Goal: Information Seeking & Learning: Compare options

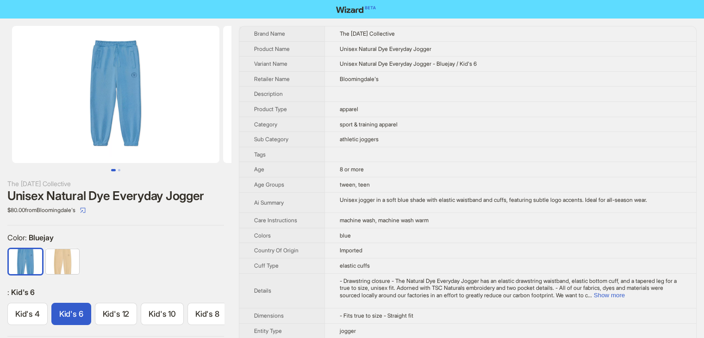
scroll to position [0, 30]
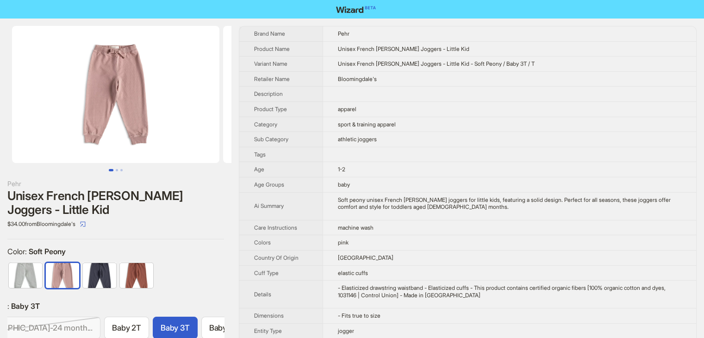
scroll to position [0, 69]
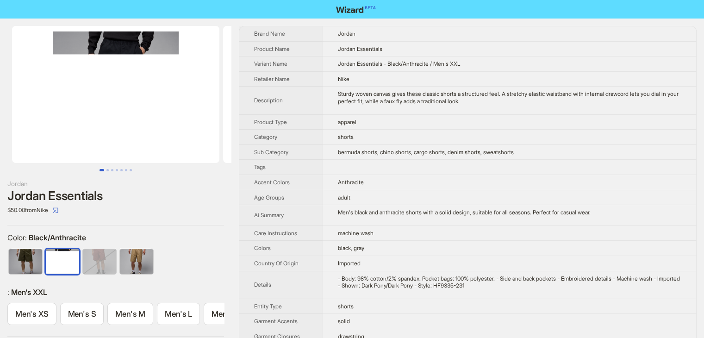
scroll to position [0, 150]
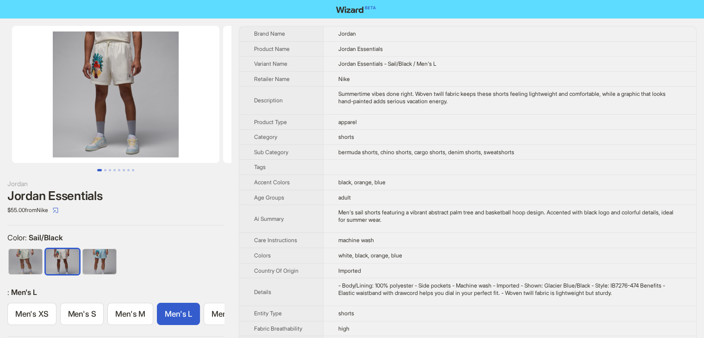
scroll to position [0, 138]
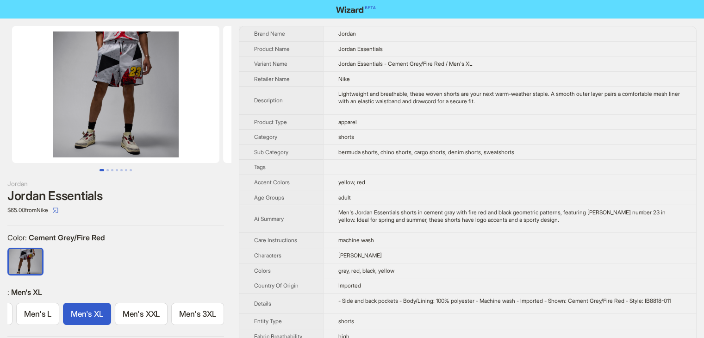
scroll to position [0, 150]
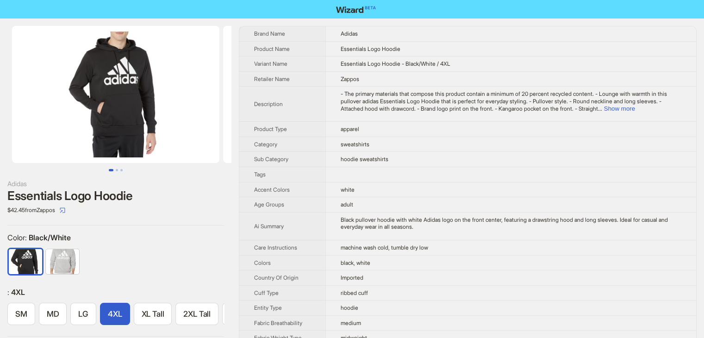
scroll to position [0, 45]
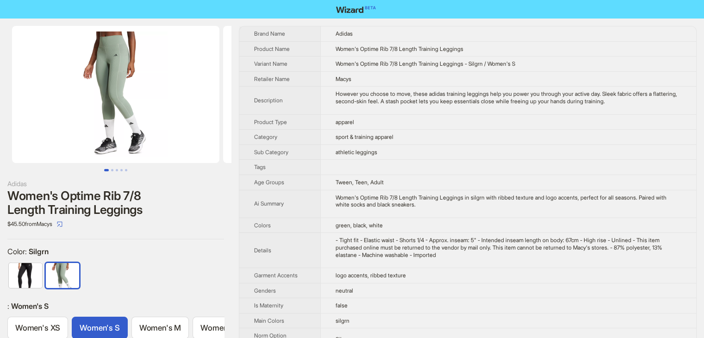
scroll to position [0, 51]
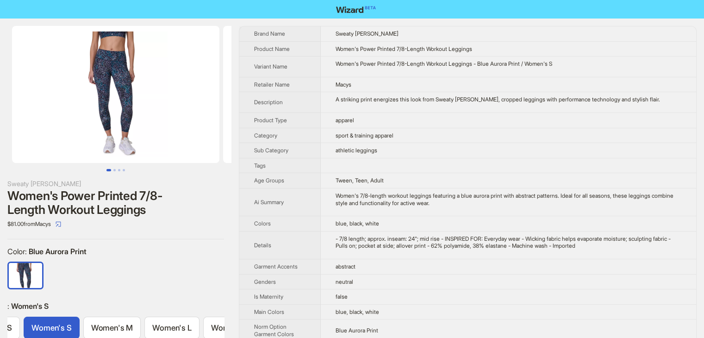
scroll to position [0, 51]
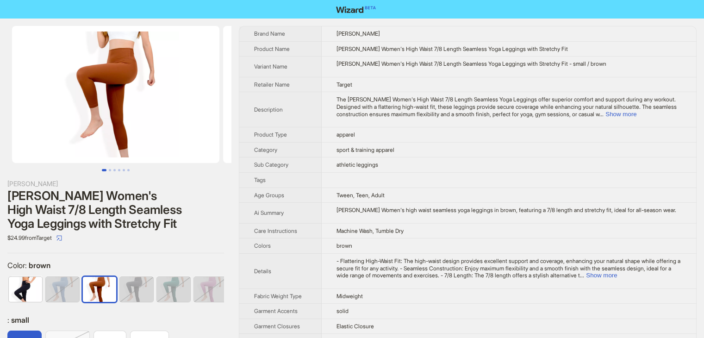
scroll to position [0, 6]
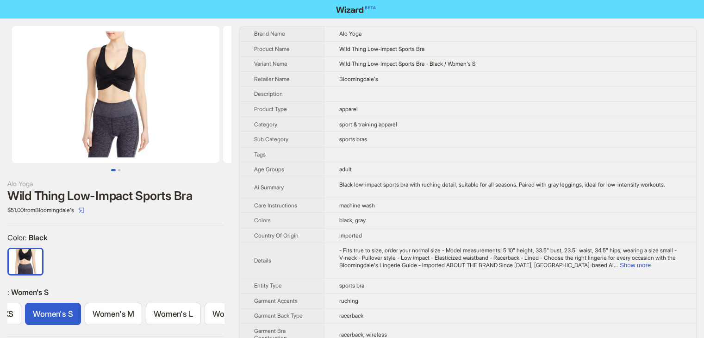
scroll to position [0, 51]
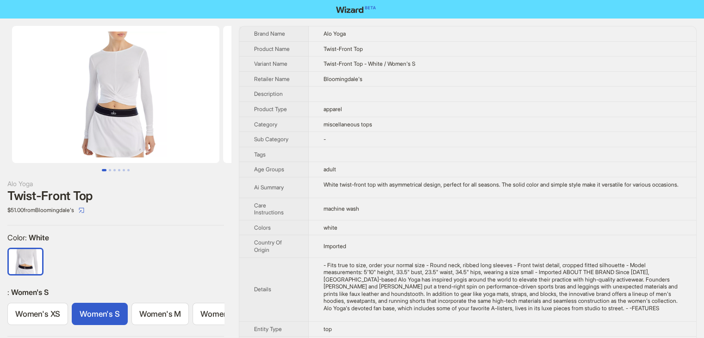
scroll to position [0, 28]
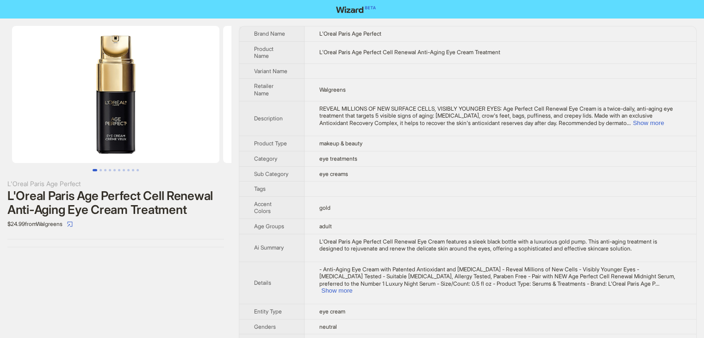
click at [148, 122] on img at bounding box center [115, 94] width 207 height 137
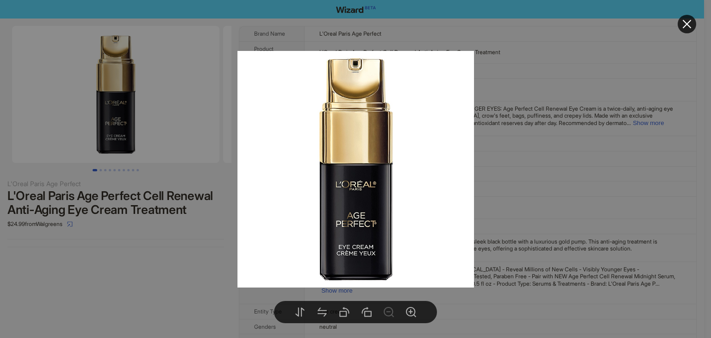
click at [579, 173] on div at bounding box center [355, 169] width 711 height 338
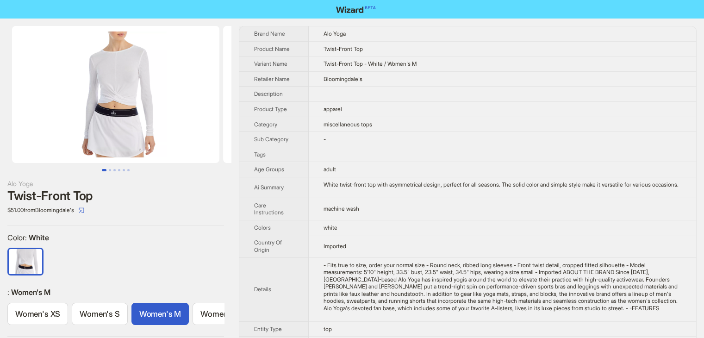
scroll to position [0, 28]
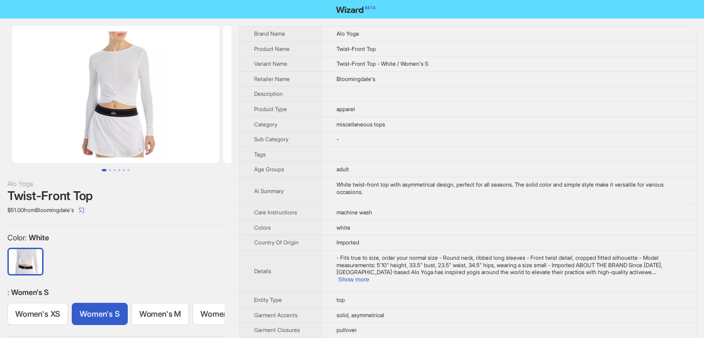
scroll to position [0, 28]
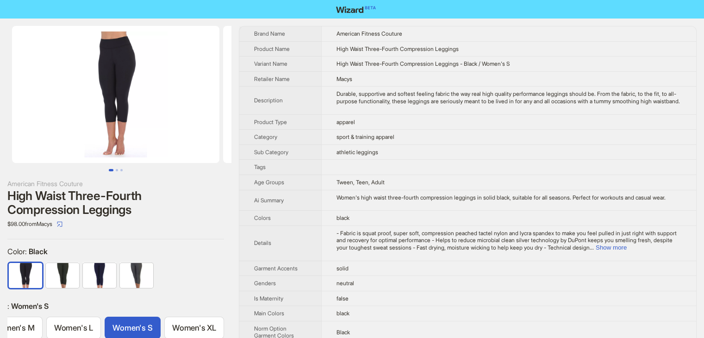
scroll to position [0, 93]
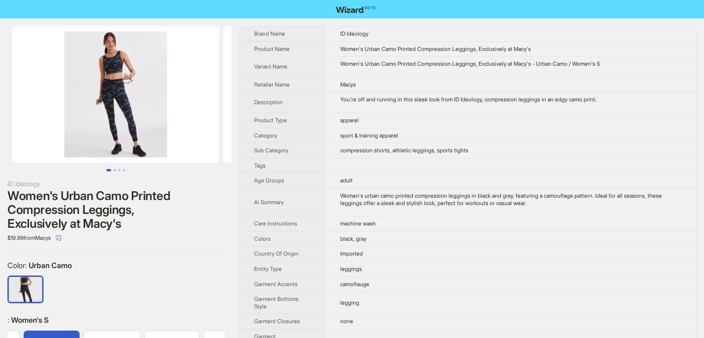
scroll to position [0, 51]
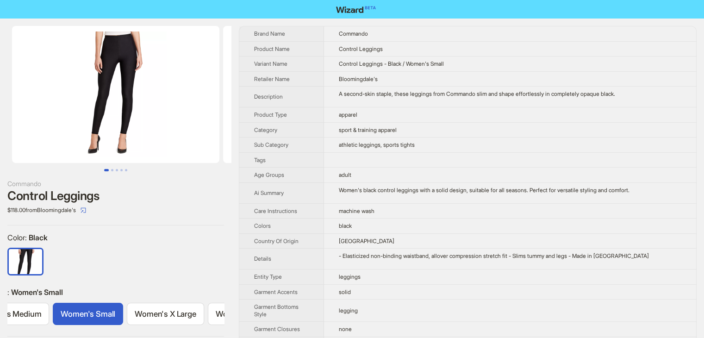
scroll to position [0, 146]
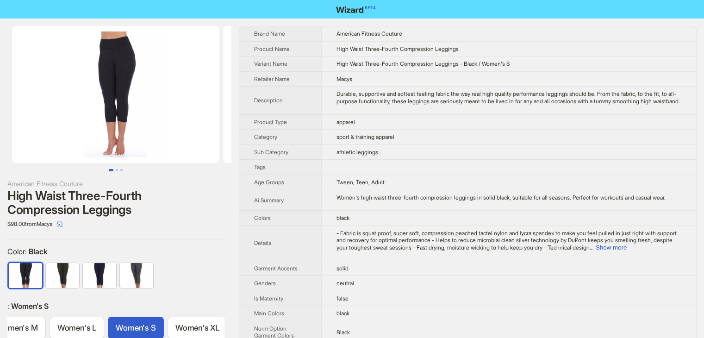
scroll to position [0, 93]
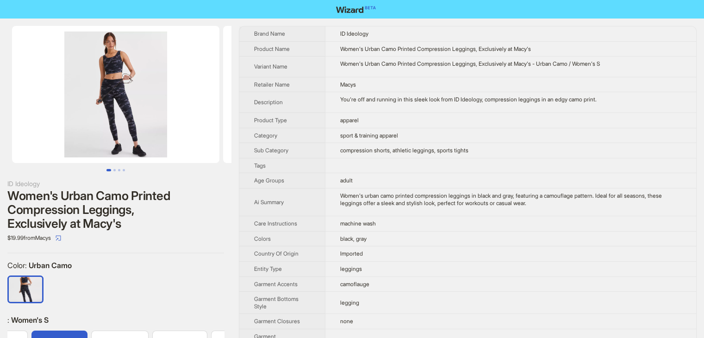
scroll to position [0, 51]
